Goal: Task Accomplishment & Management: Complete application form

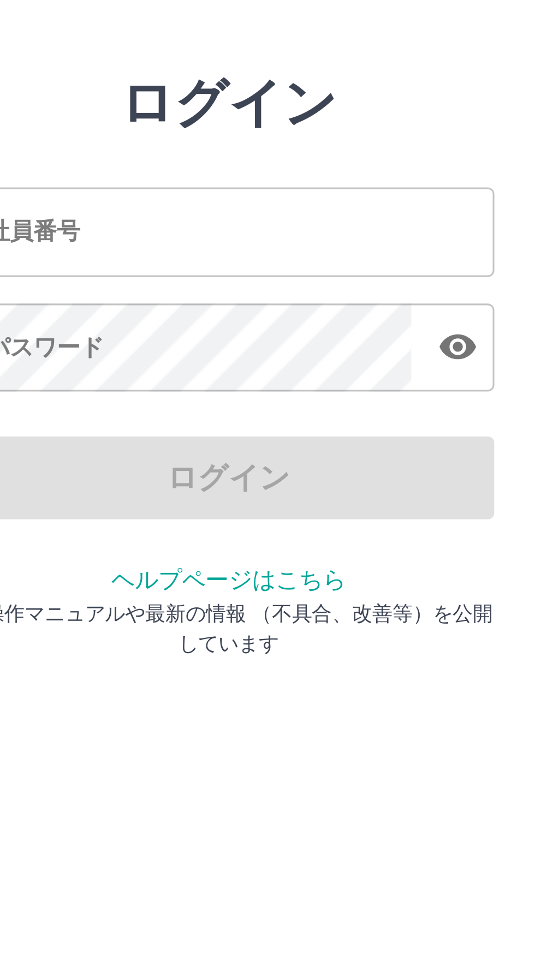
click at [269, 125] on input "社員番号" at bounding box center [267, 121] width 175 height 29
type input "*******"
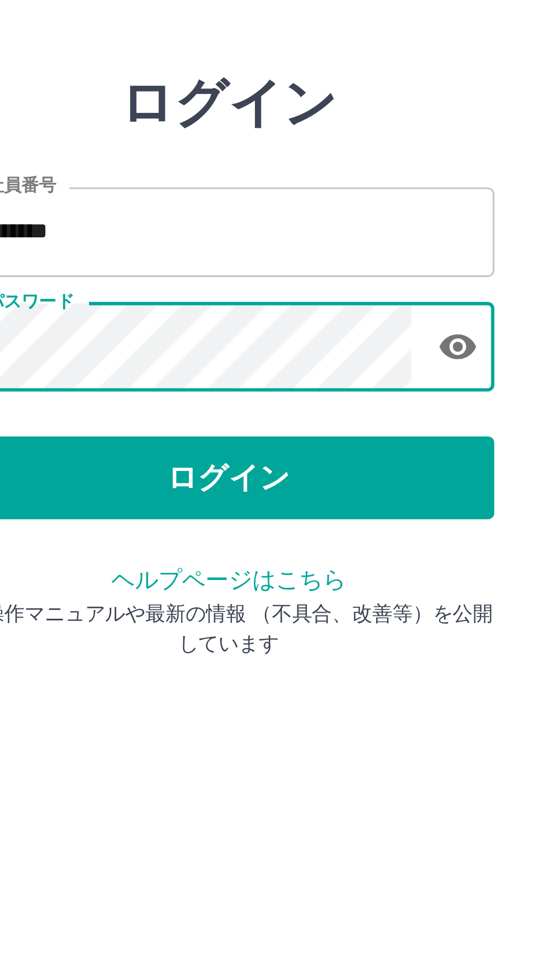
click at [274, 205] on button "ログイン" at bounding box center [267, 202] width 175 height 27
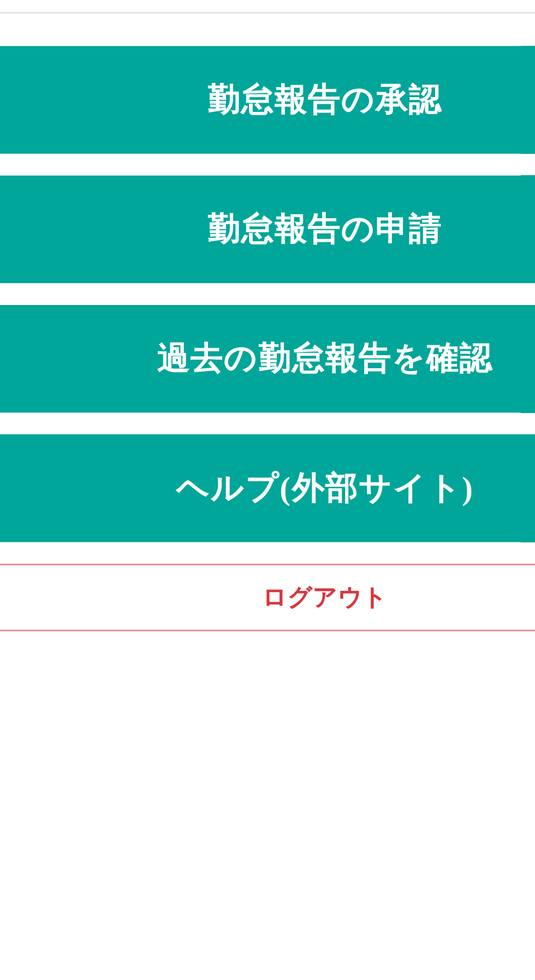
click at [273, 118] on link "勤怠報告の申請" at bounding box center [267, 114] width 517 height 44
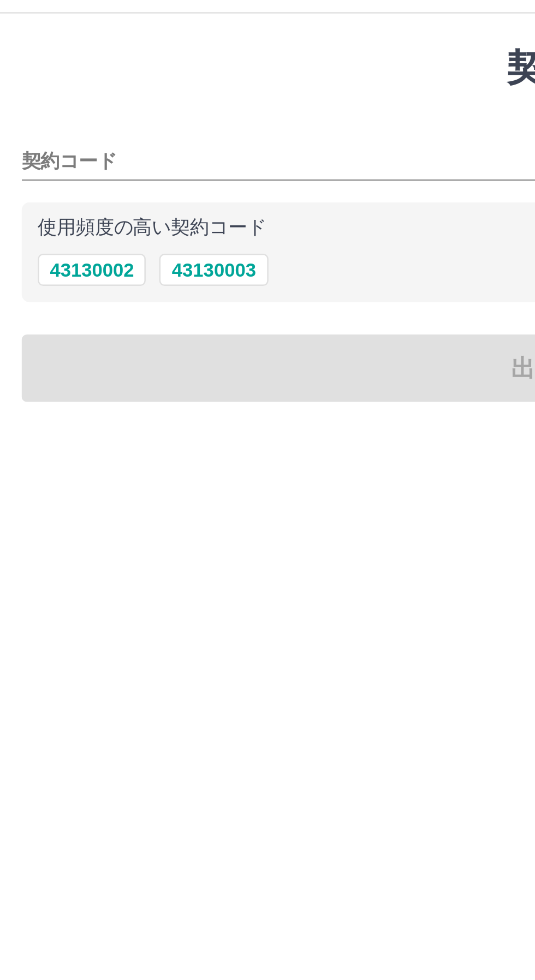
click at [40, 129] on button "43130002" at bounding box center [37, 130] width 44 height 13
type input "********"
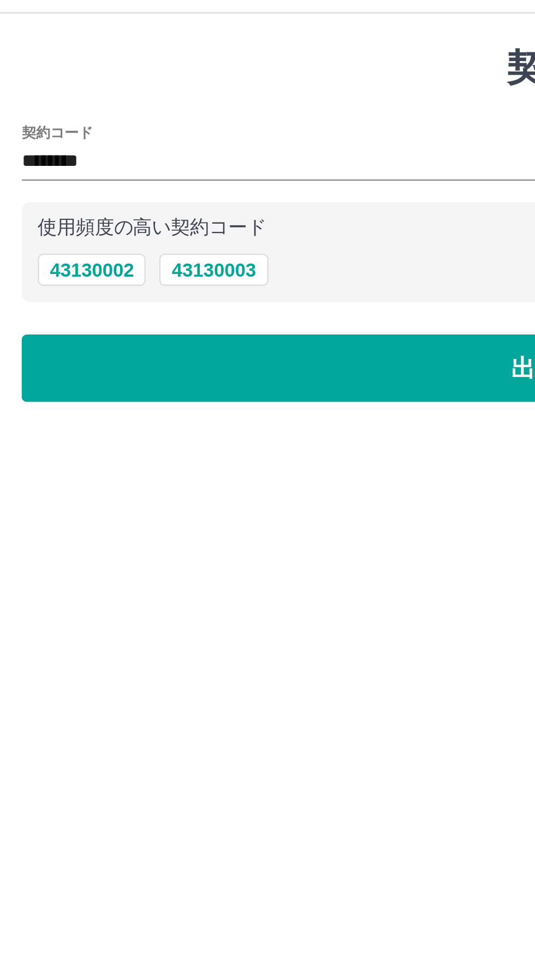
click at [124, 171] on button "出勤日と出勤区分の選択へ" at bounding box center [267, 170] width 517 height 27
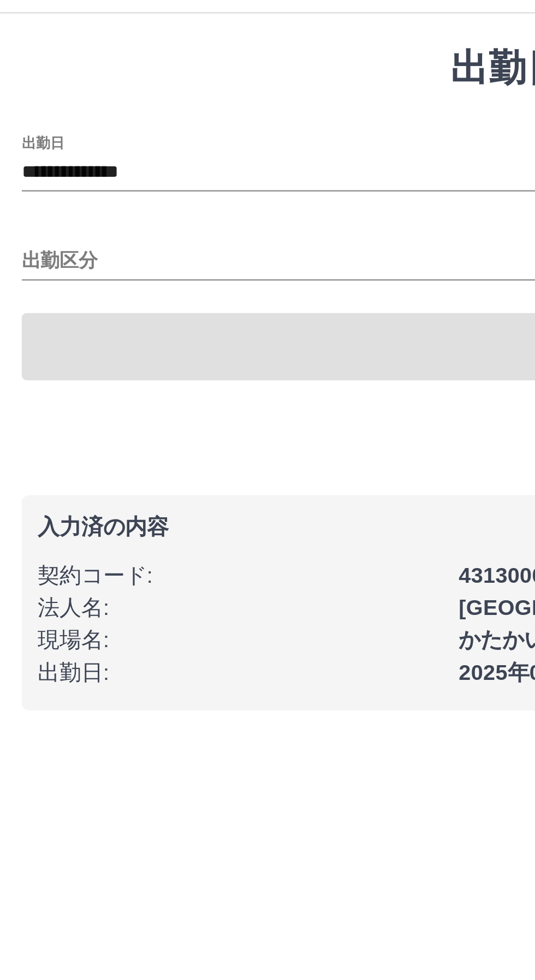
click at [76, 123] on input "出勤区分" at bounding box center [267, 128] width 517 height 14
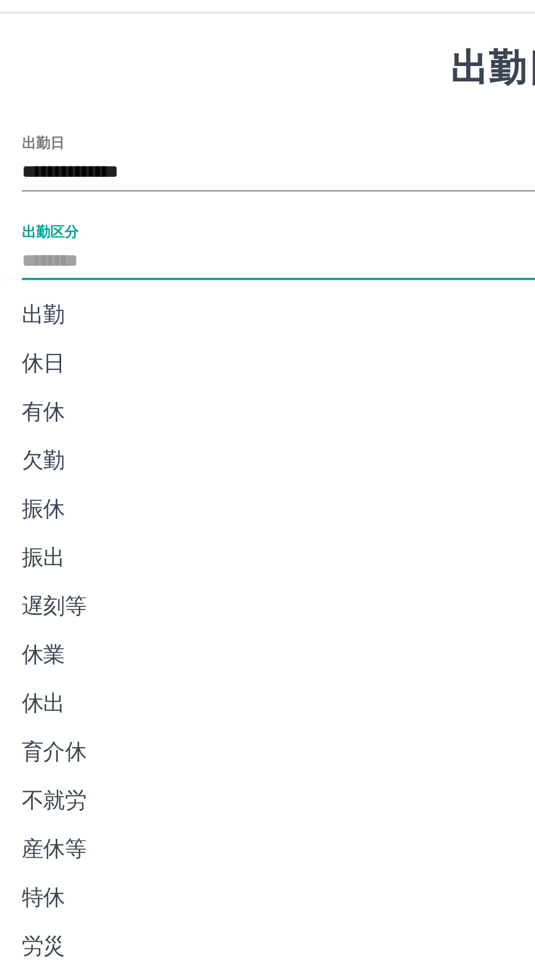
click at [25, 171] on li "休日" at bounding box center [258, 169] width 517 height 20
type input "**"
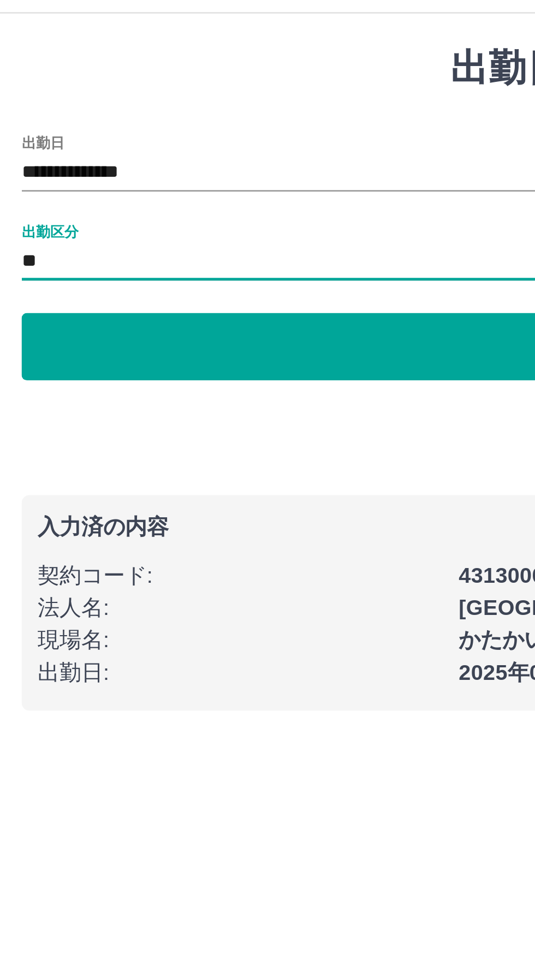
click at [119, 166] on button "申請内容の確認へ" at bounding box center [267, 161] width 517 height 27
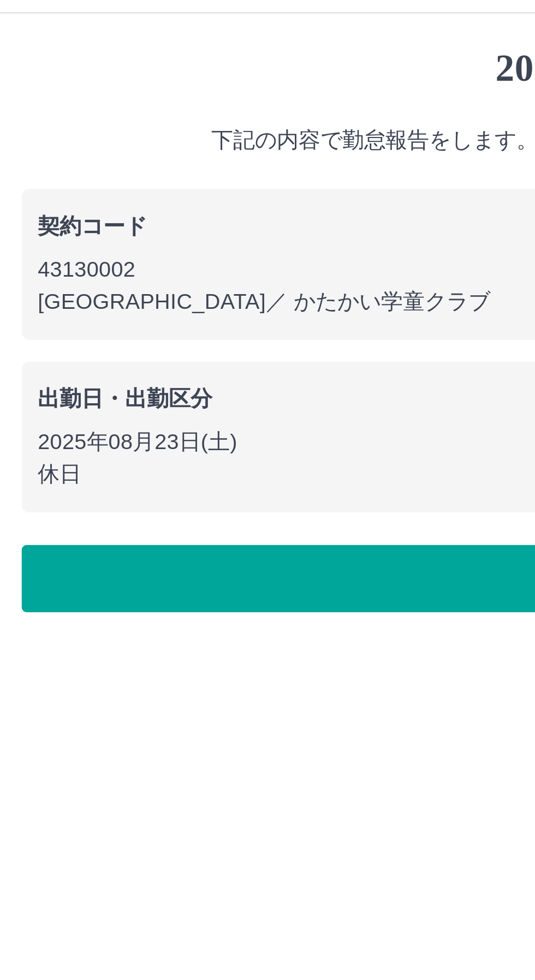
click at [107, 259] on button "勤怠報告を申請する" at bounding box center [267, 255] width 517 height 27
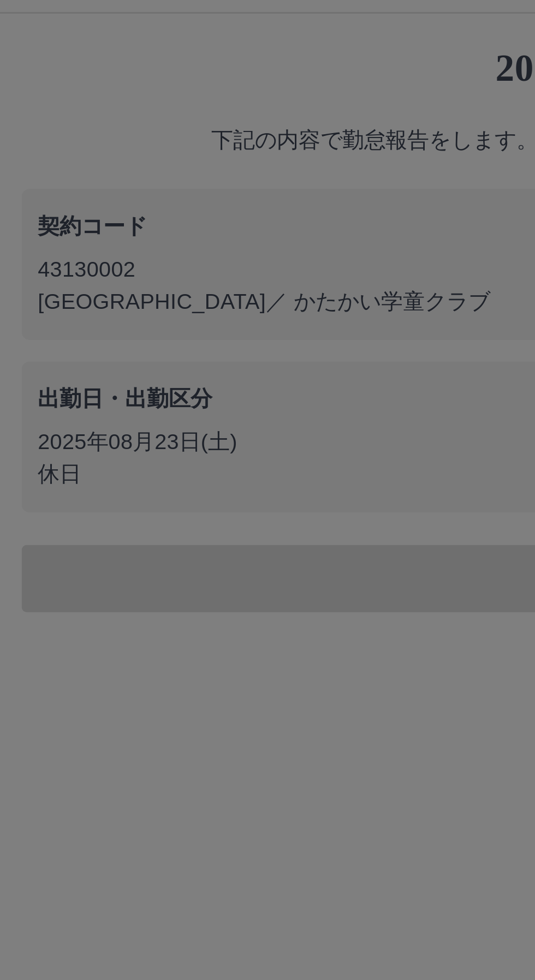
click at [104, 254] on div at bounding box center [267, 490] width 535 height 980
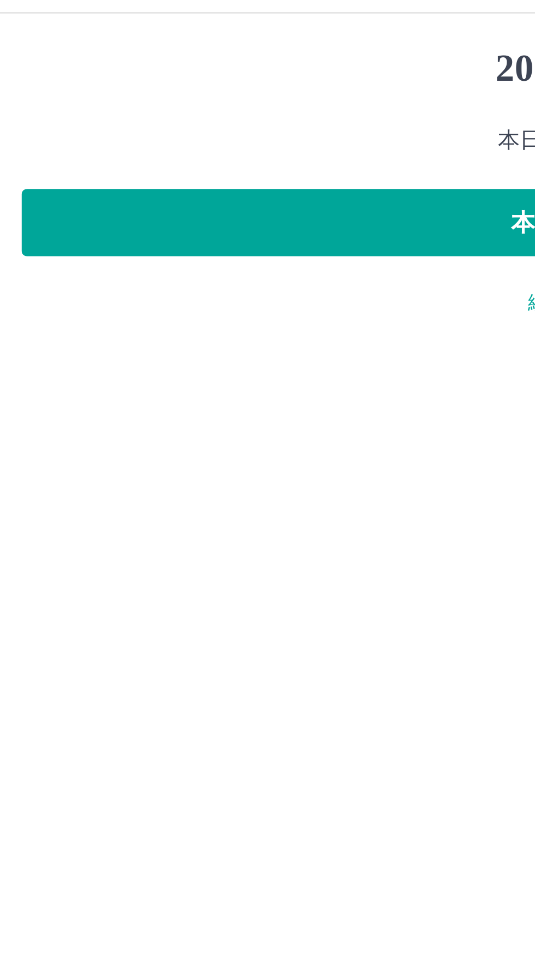
click at [173, 112] on button "本日の勤怠報告を終了する" at bounding box center [267, 111] width 517 height 27
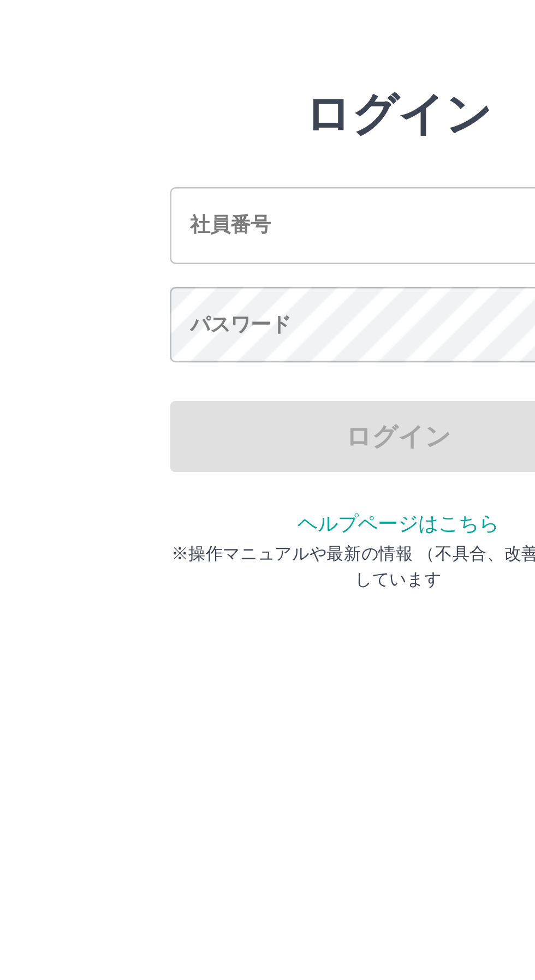
click at [254, 122] on input "社員番号" at bounding box center [267, 121] width 175 height 29
type input "*******"
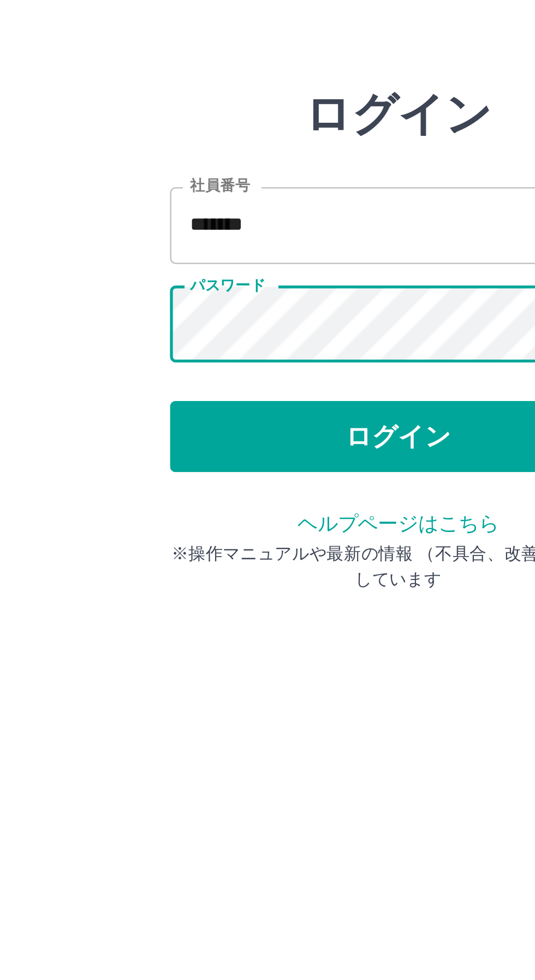
click at [249, 210] on button "ログイン" at bounding box center [267, 202] width 175 height 27
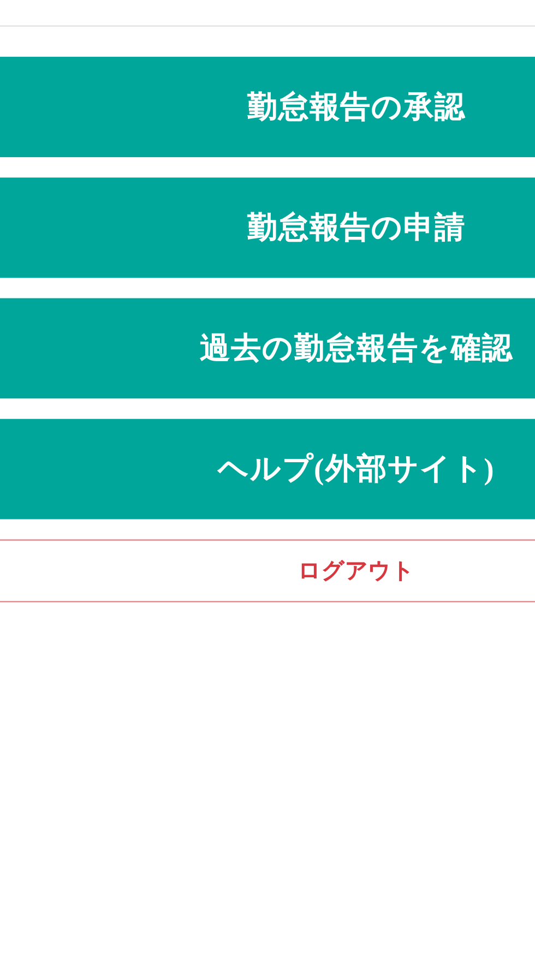
click at [303, 59] on link "勤怠報告の承認" at bounding box center [267, 62] width 517 height 44
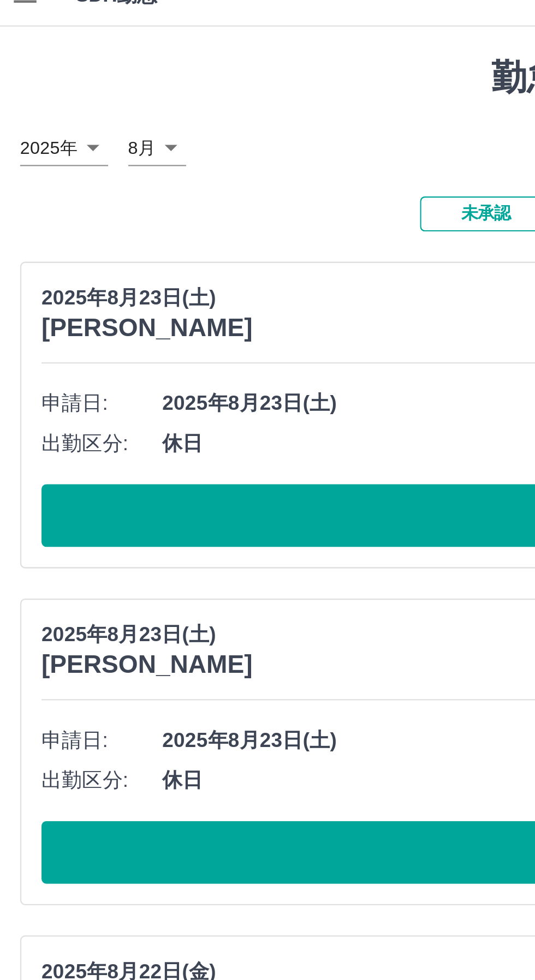
click at [167, 234] on button "承認する" at bounding box center [267, 238] width 499 height 27
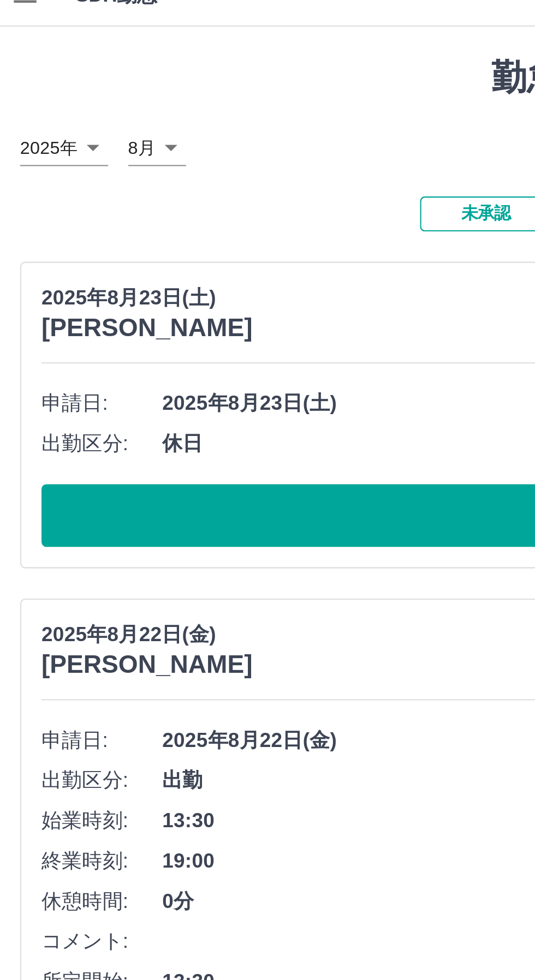
click at [162, 246] on button "承認する" at bounding box center [267, 238] width 499 height 27
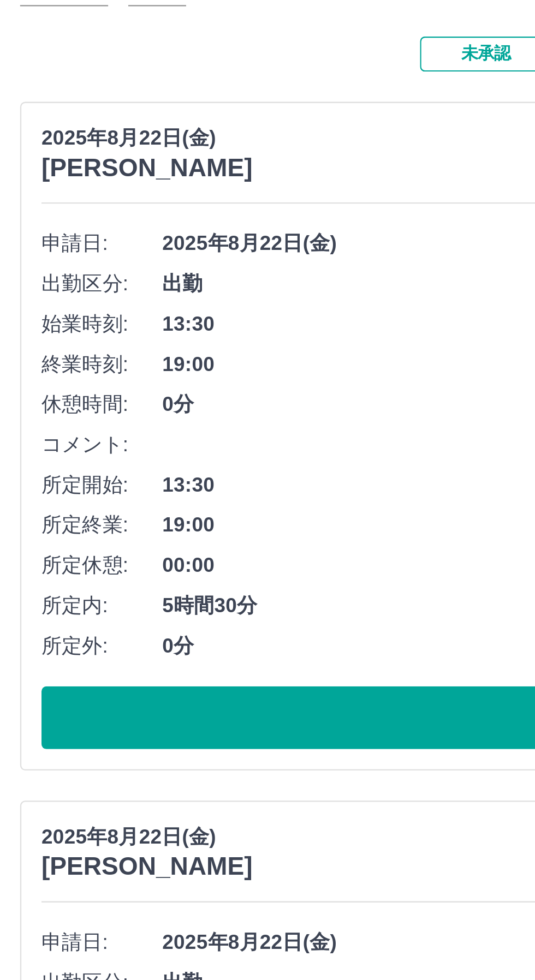
click at [162, 392] on button "承認する" at bounding box center [267, 395] width 499 height 27
click at [158, 387] on button "承認する" at bounding box center [267, 395] width 499 height 27
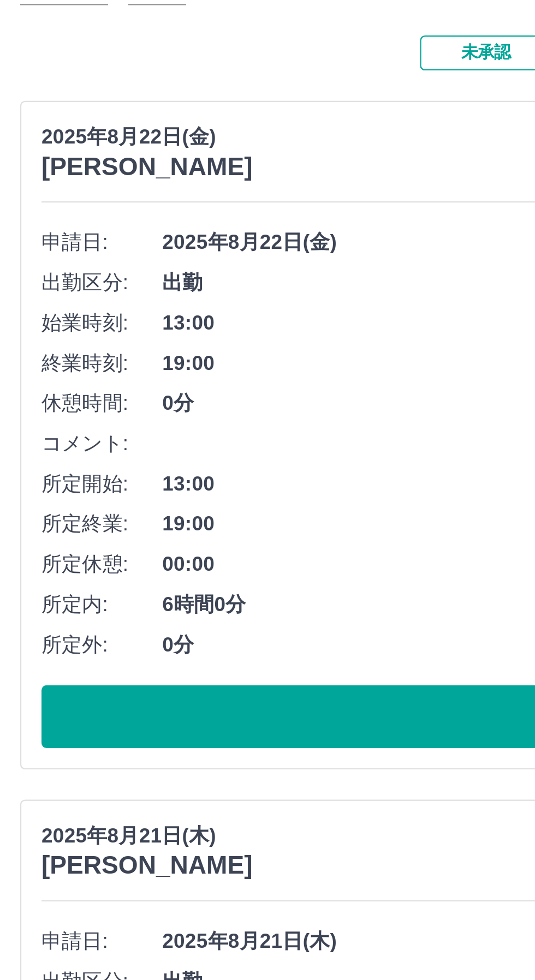
click at [163, 401] on button "承認する" at bounding box center [267, 395] width 499 height 27
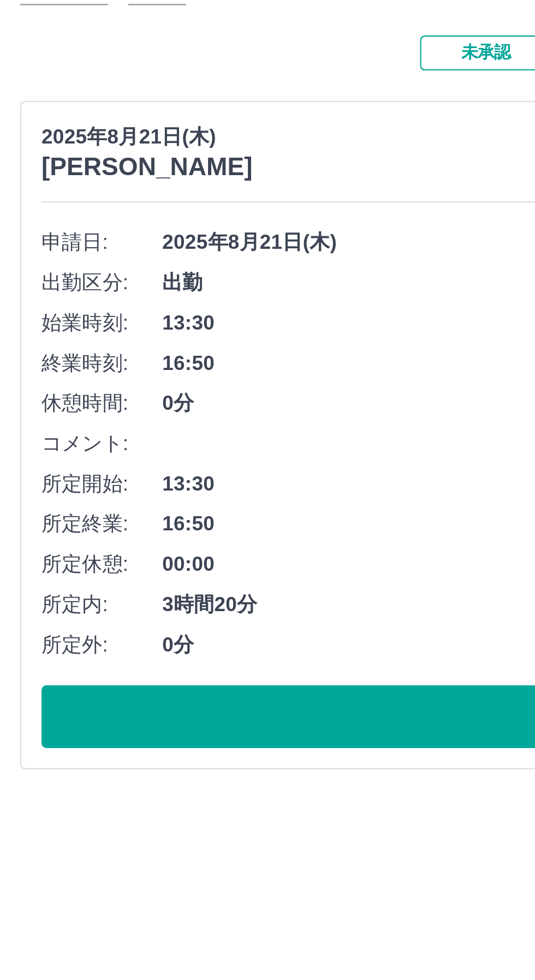
click at [140, 394] on button "承認する" at bounding box center [267, 395] width 499 height 27
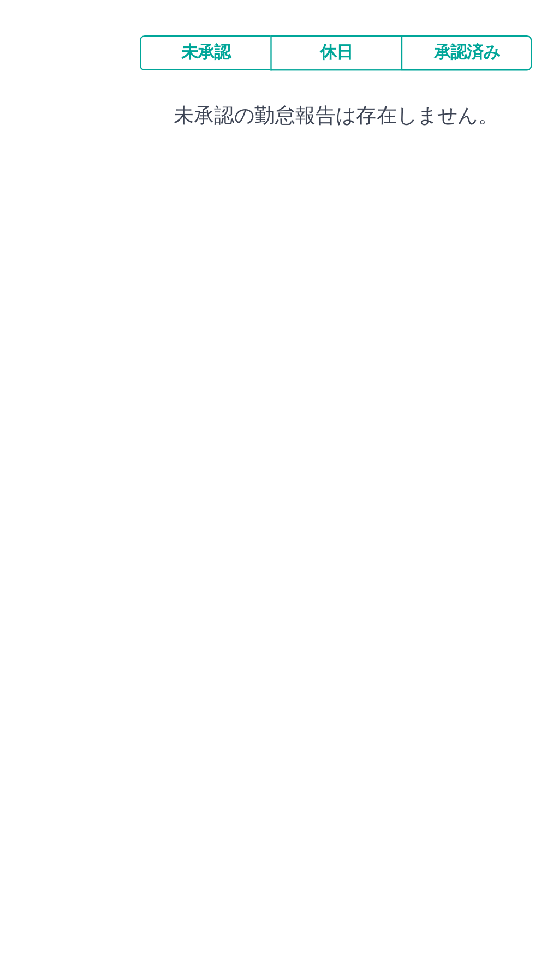
click at [339, 111] on button "承認済み" at bounding box center [324, 107] width 57 height 15
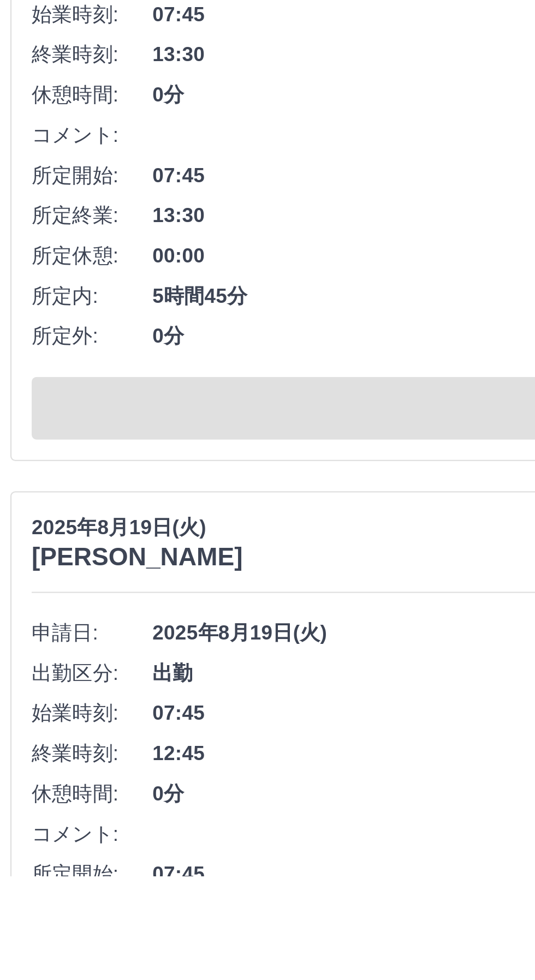
scroll to position [6004, 0]
